Goal: Transaction & Acquisition: Purchase product/service

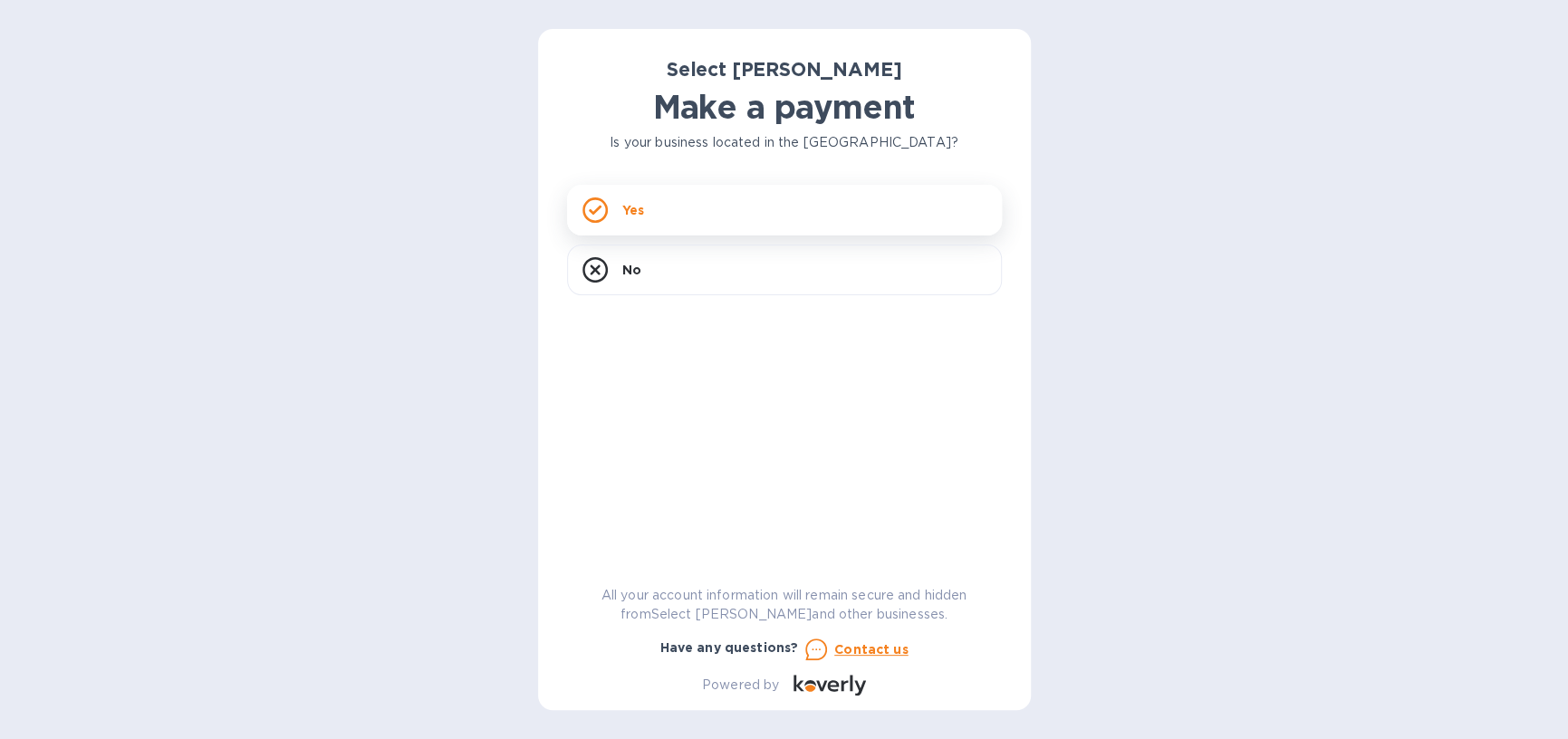
click at [764, 213] on div "Yes" at bounding box center [784, 210] width 435 height 51
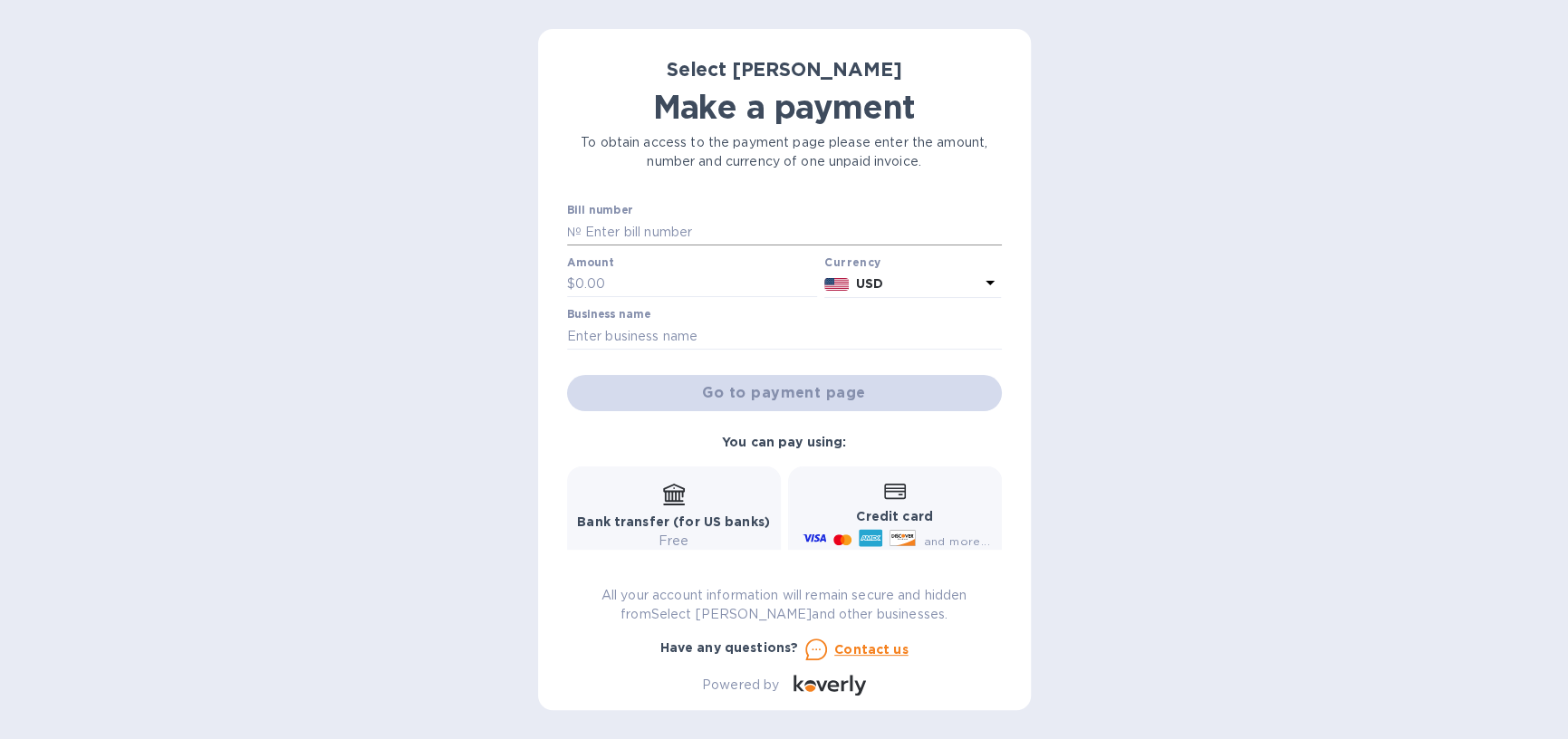
click at [702, 232] on input "text" at bounding box center [791, 232] width 421 height 27
type input "SS-264053"
type input "153"
click at [726, 336] on input "text" at bounding box center [784, 335] width 435 height 27
type input "Heritage Tavern"
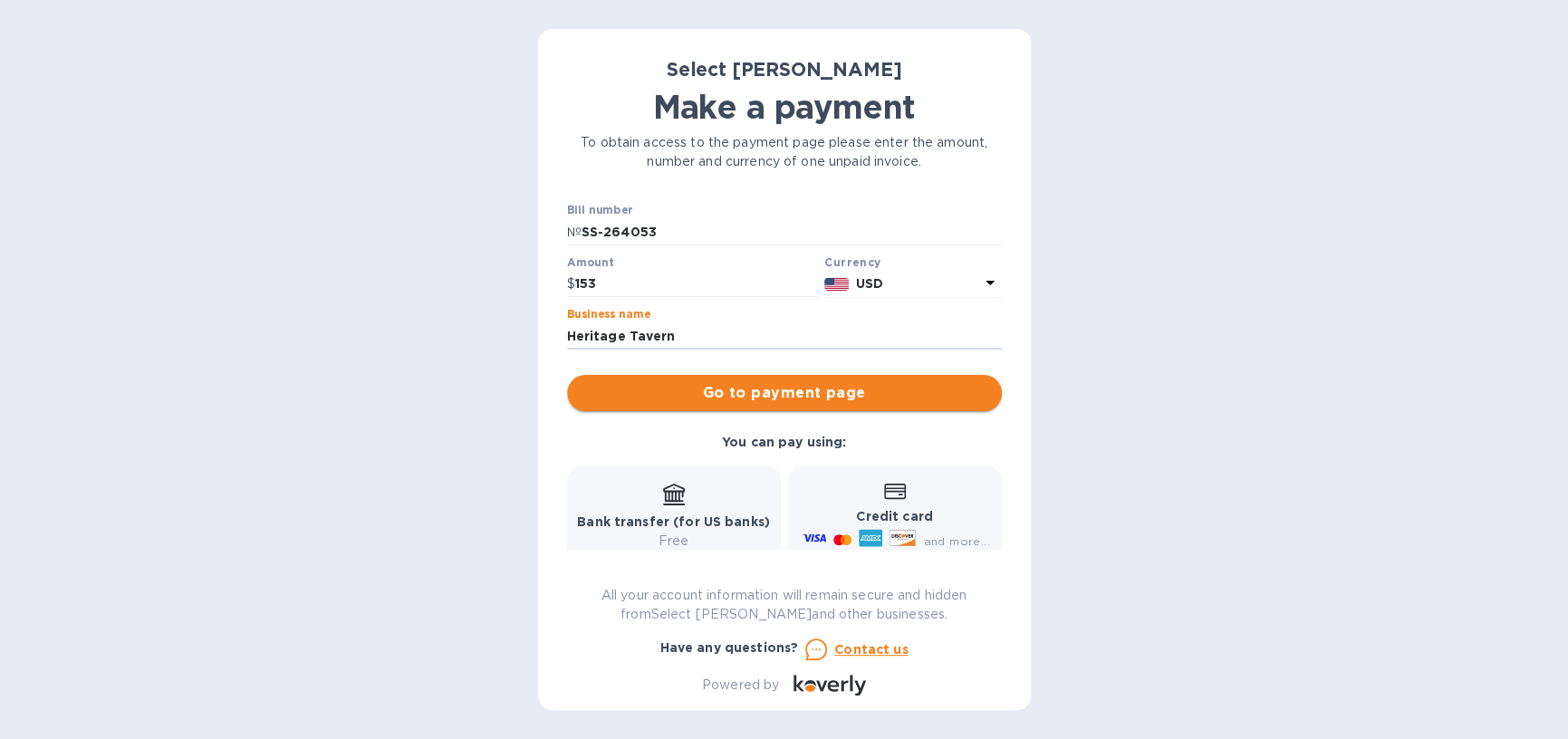
click at [873, 400] on span "Go to payment page" at bounding box center [784, 393] width 406 height 22
